Goal: Find specific page/section: Find specific page/section

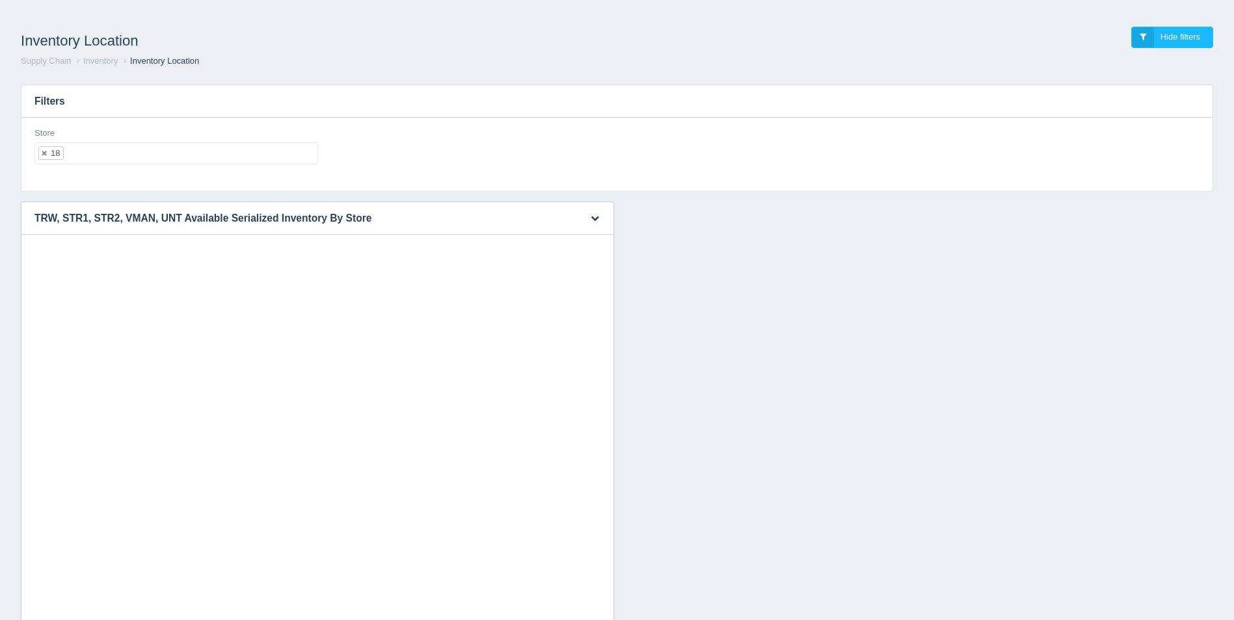
select select "18"
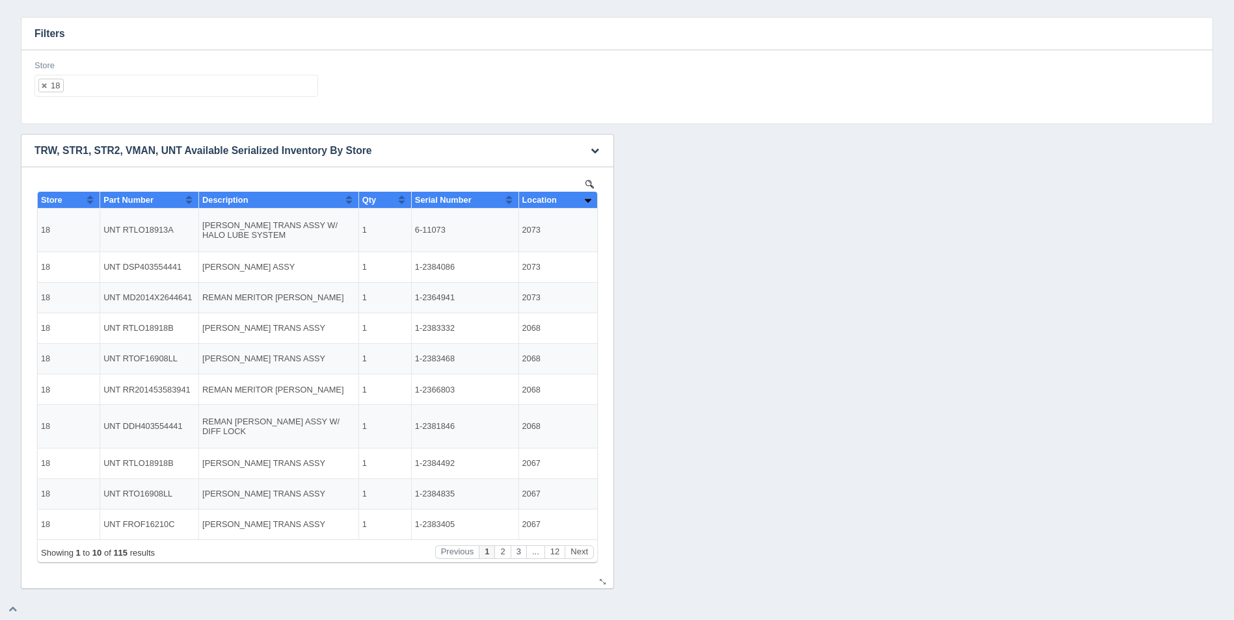
scroll to position [10, 0]
click at [172, 88] on ul "18" at bounding box center [176, 86] width 284 height 22
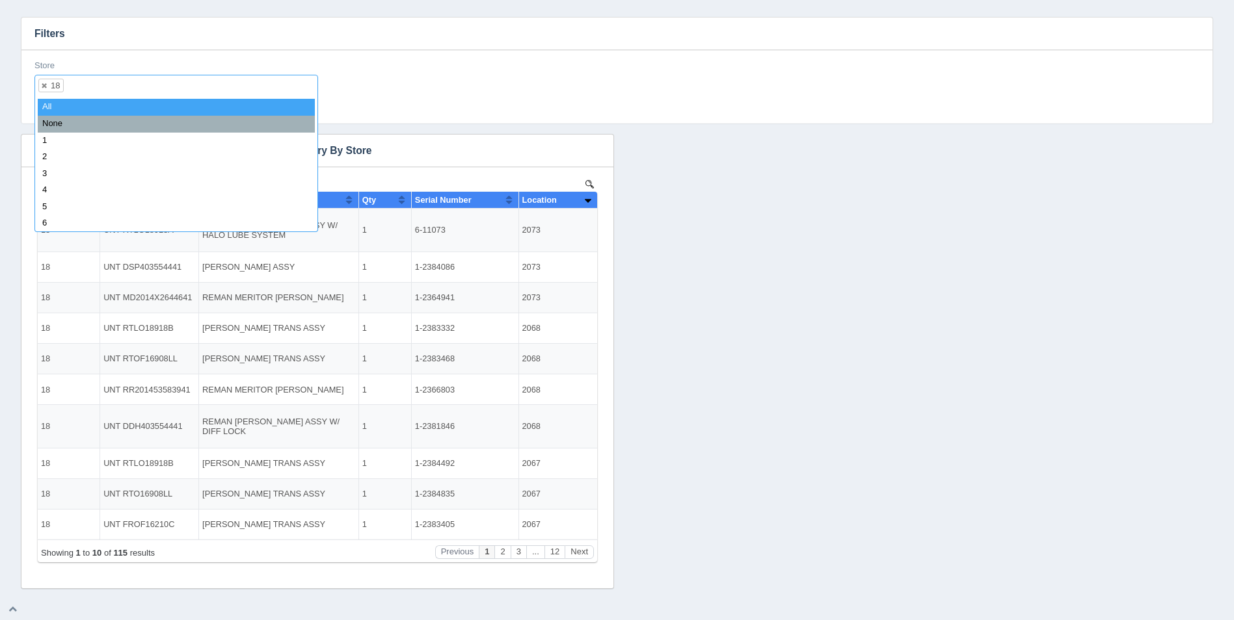
select select
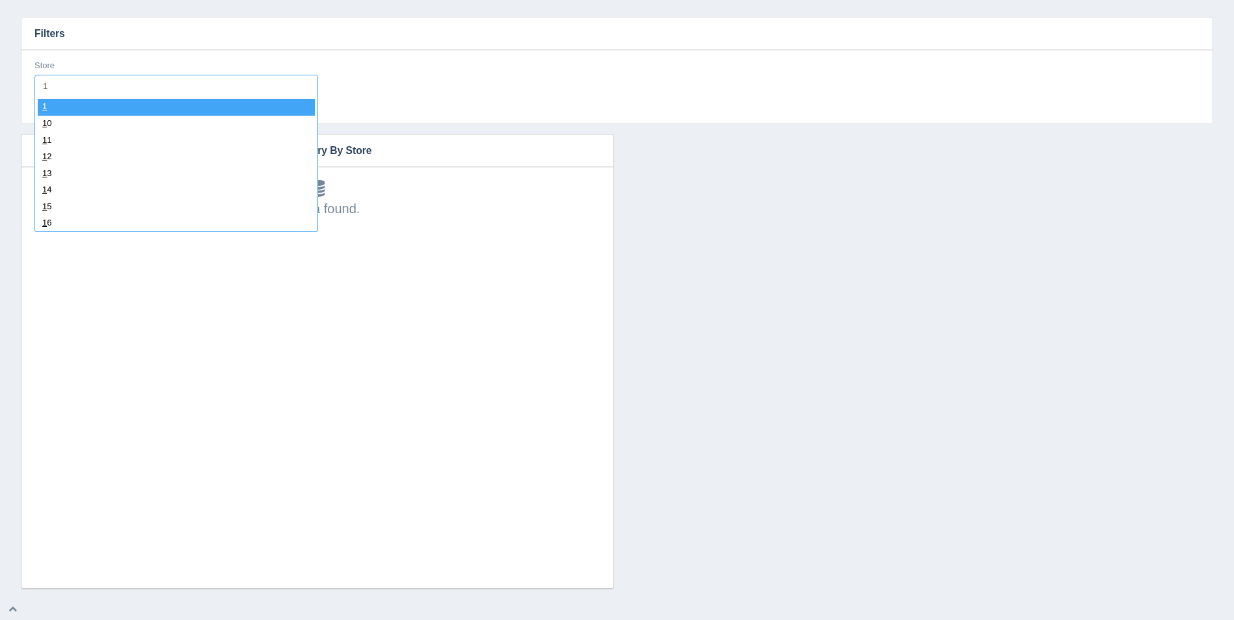
type input "19"
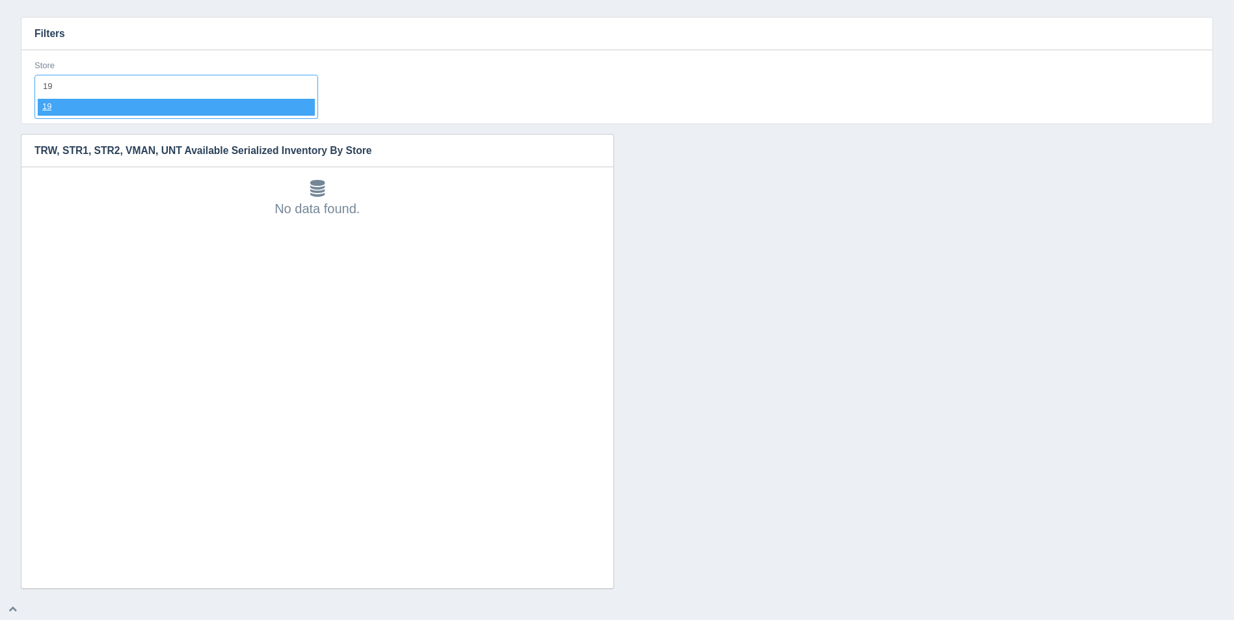
select select "19"
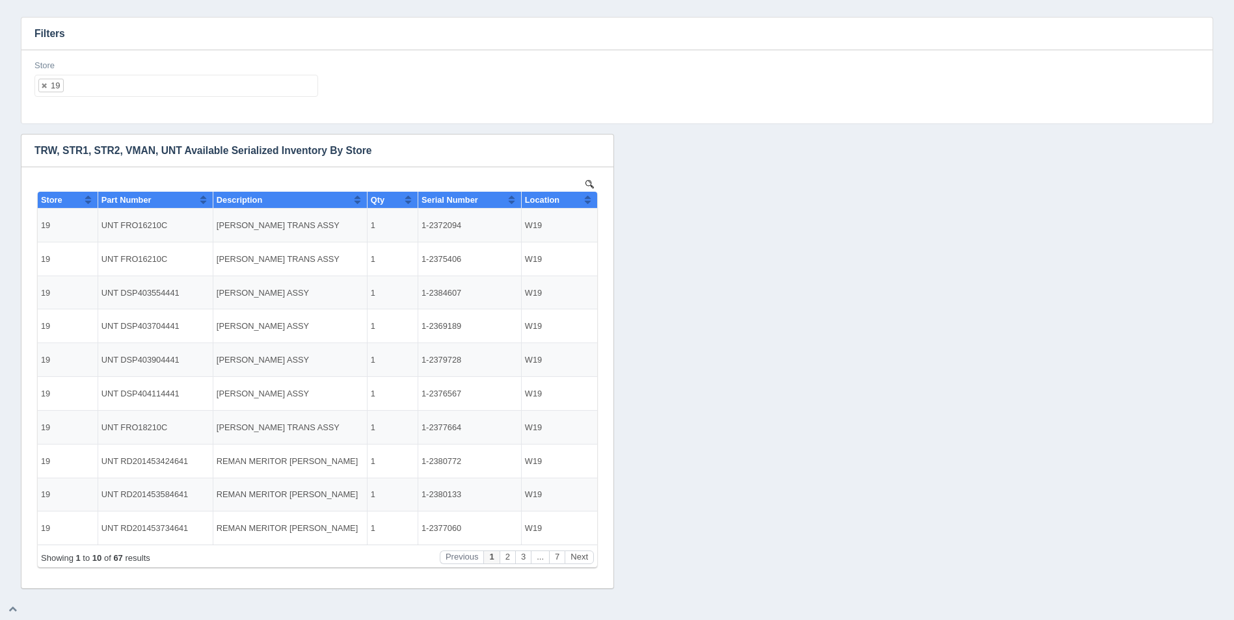
scroll to position [0, 0]
click at [585, 200] on button "Sort column ascending" at bounding box center [587, 200] width 8 height 16
click at [585, 200] on button "Sort column descending" at bounding box center [587, 200] width 8 height 16
click at [159, 91] on ul "19" at bounding box center [176, 86] width 284 height 22
select select
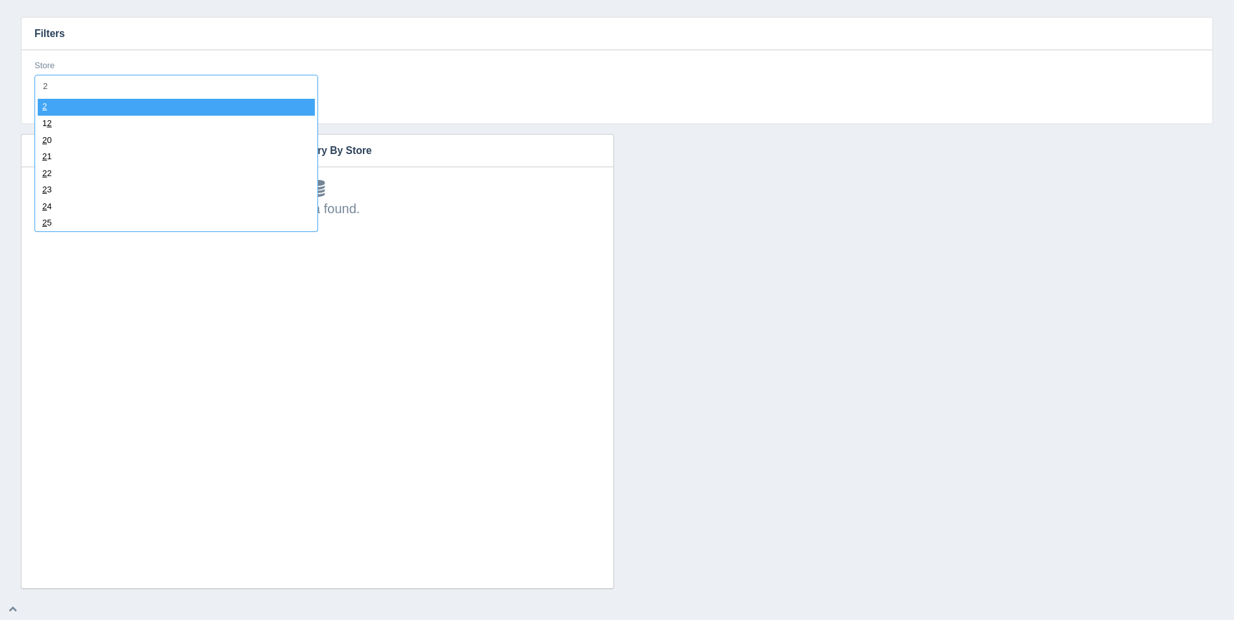
type input "21"
select select "21"
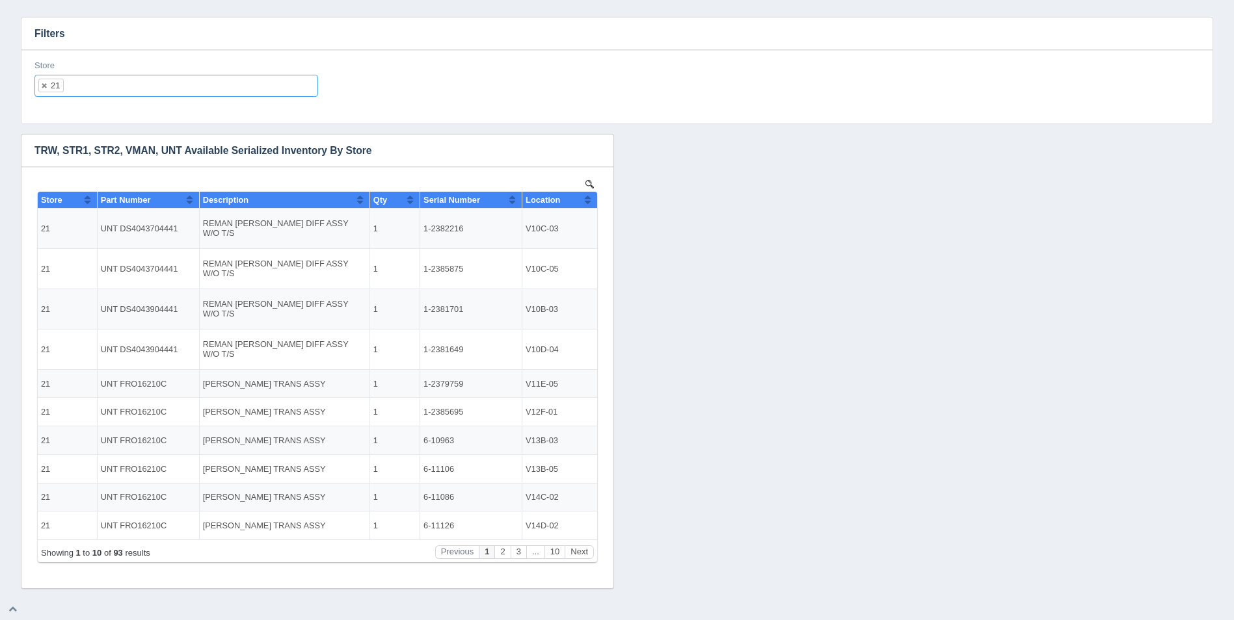
click at [110, 14] on div "Filters Store 21 All None 1 2 3 4 5 6 7 8 9 10 11 12 13 14 15 16 17 18 19 20 21…" at bounding box center [616, 298] width 1213 height 583
